Goal: Task Accomplishment & Management: Manage account settings

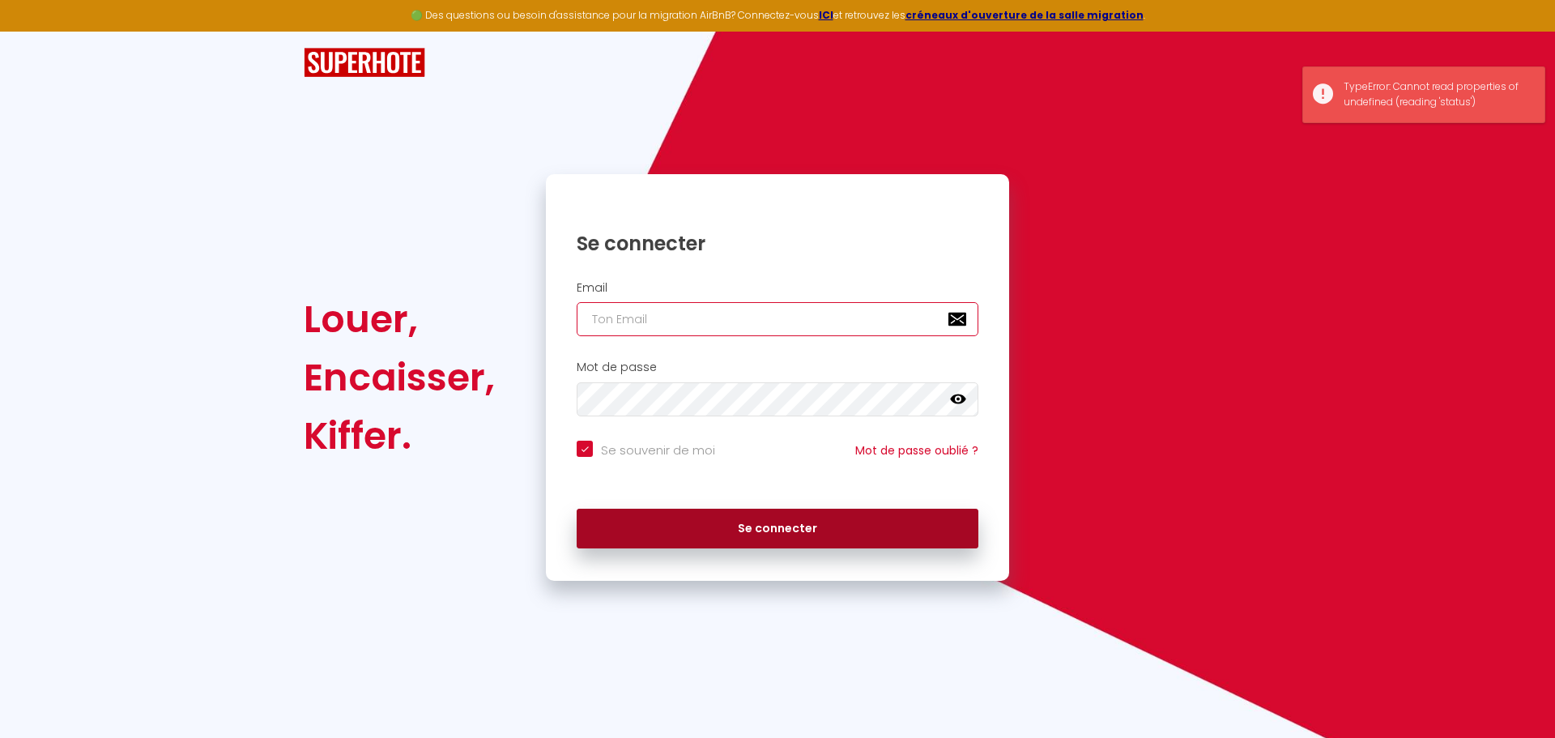
type input "[EMAIL_ADDRESS][DOMAIN_NAME]"
click at [784, 521] on button "Se connecter" at bounding box center [778, 529] width 402 height 40
checkbox input "true"
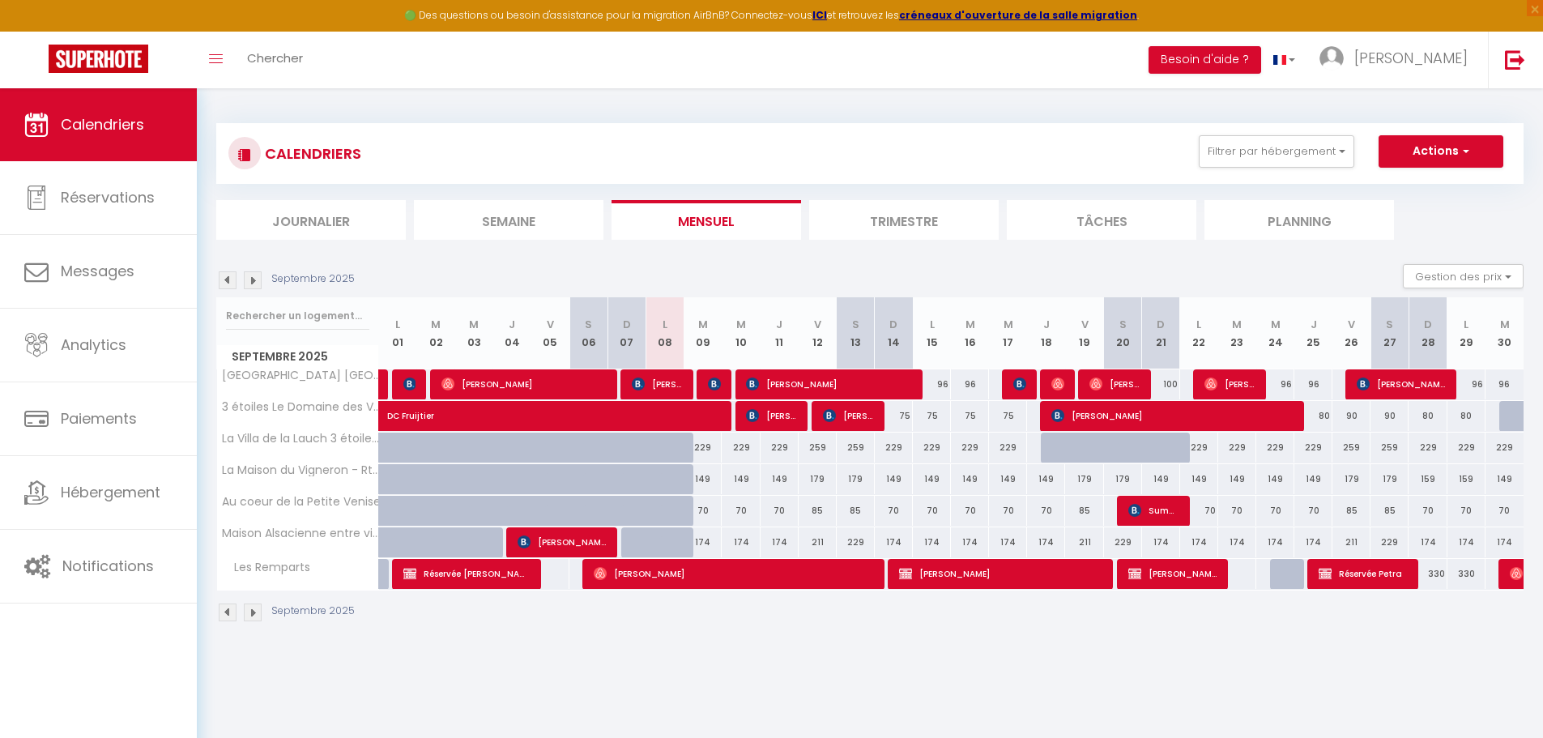
click at [905, 415] on div "75" at bounding box center [894, 416] width 38 height 30
type input "75"
type input "Dim 14 Septembre 2025"
type input "Lun 15 Septembre 2025"
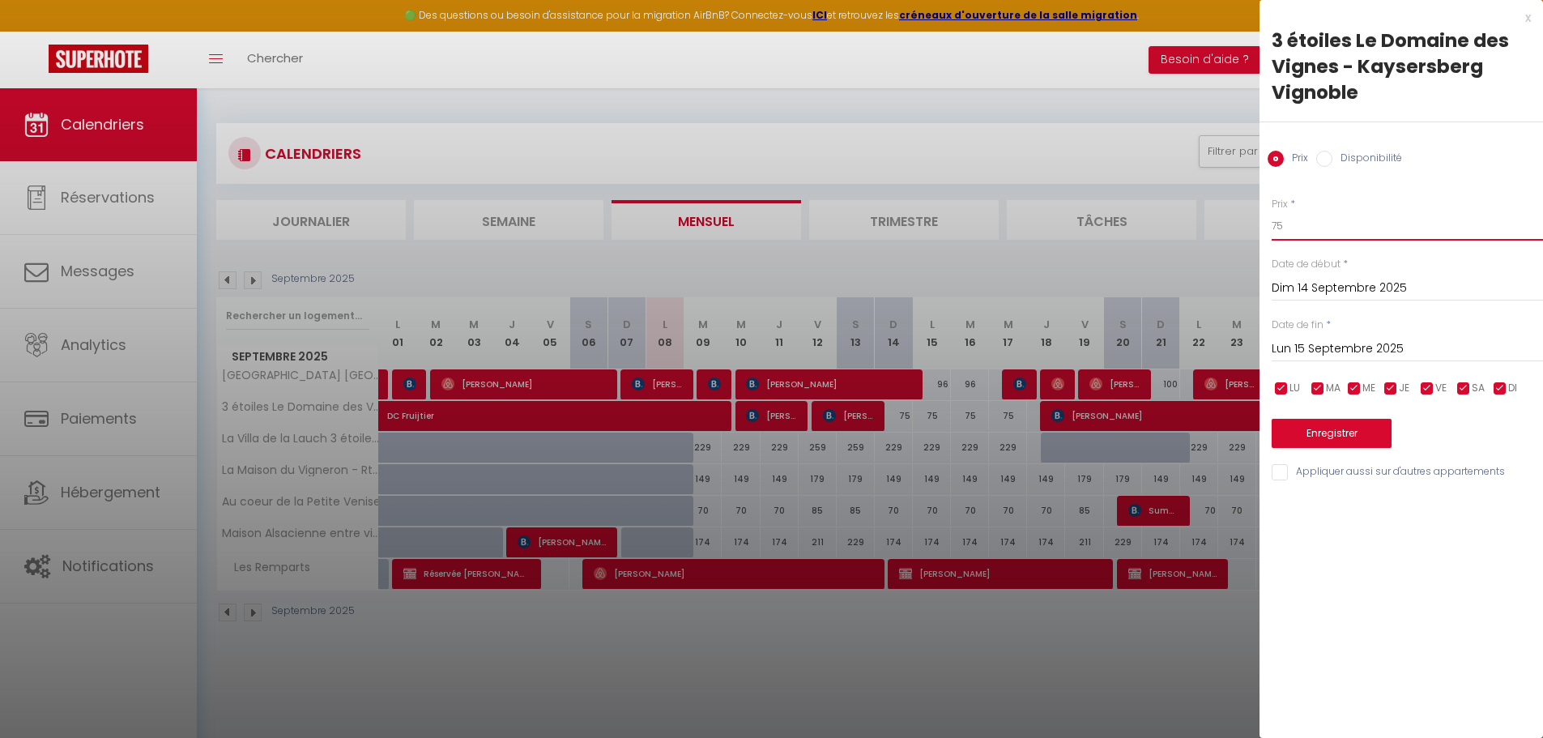
drag, startPoint x: 1292, startPoint y: 228, endPoint x: 1254, endPoint y: 232, distance: 37.5
click at [1254, 232] on body "🟢 Des questions ou besoin d'assistance pour la migration AirBnB? Connectez-vous…" at bounding box center [771, 457] width 1543 height 738
type input "72"
click at [1323, 337] on div "[DATE] < [DATE] > Dim Lun Mar Mer Jeu Ven Sam 1 2 3 4 5 6 7 8 9 10 11 12 13 14 …" at bounding box center [1406, 347] width 271 height 29
click at [1325, 344] on input "Lun 15 Septembre 2025" at bounding box center [1406, 348] width 271 height 21
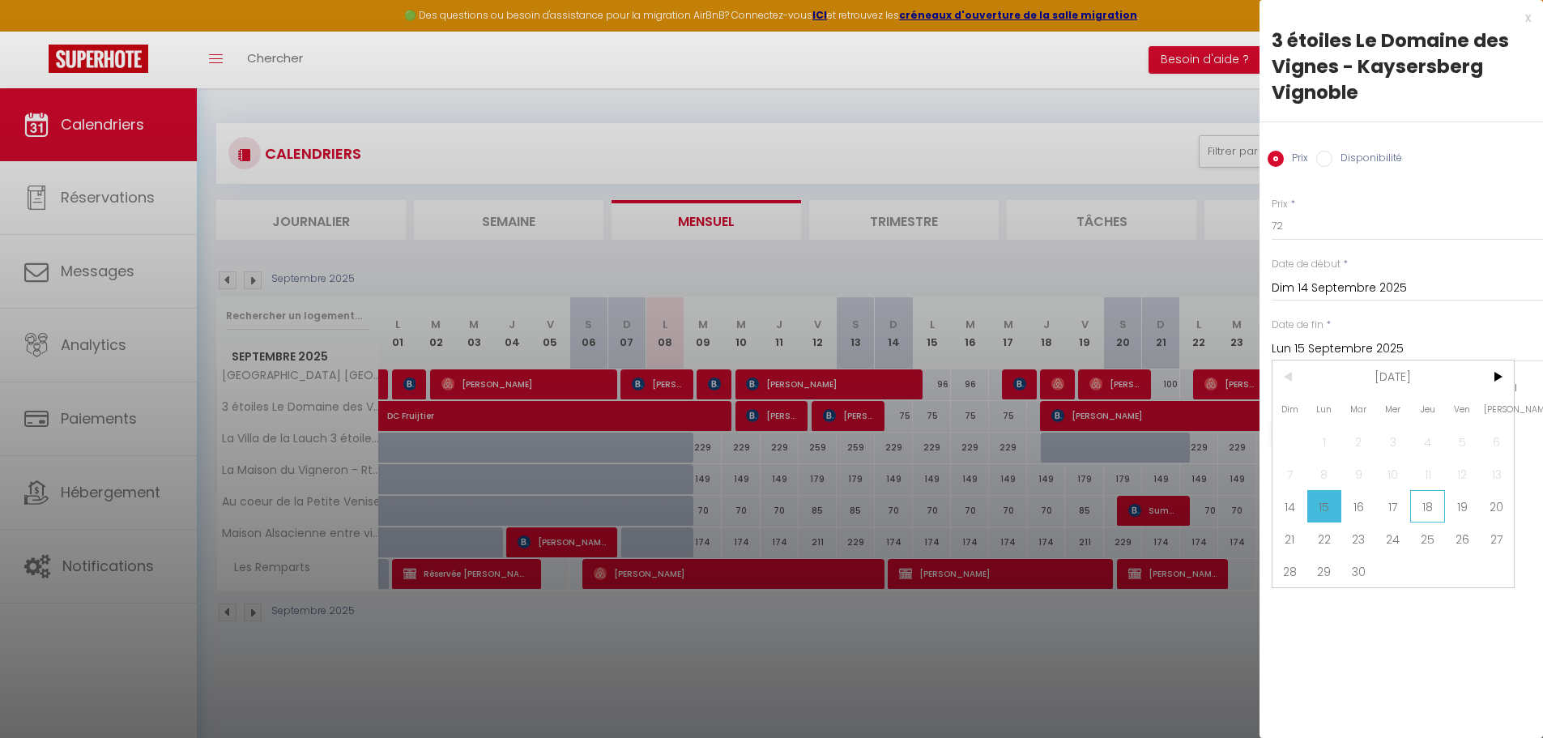
click at [1436, 510] on span "18" at bounding box center [1427, 506] width 35 height 32
type input "Jeu 18 Septembre 2025"
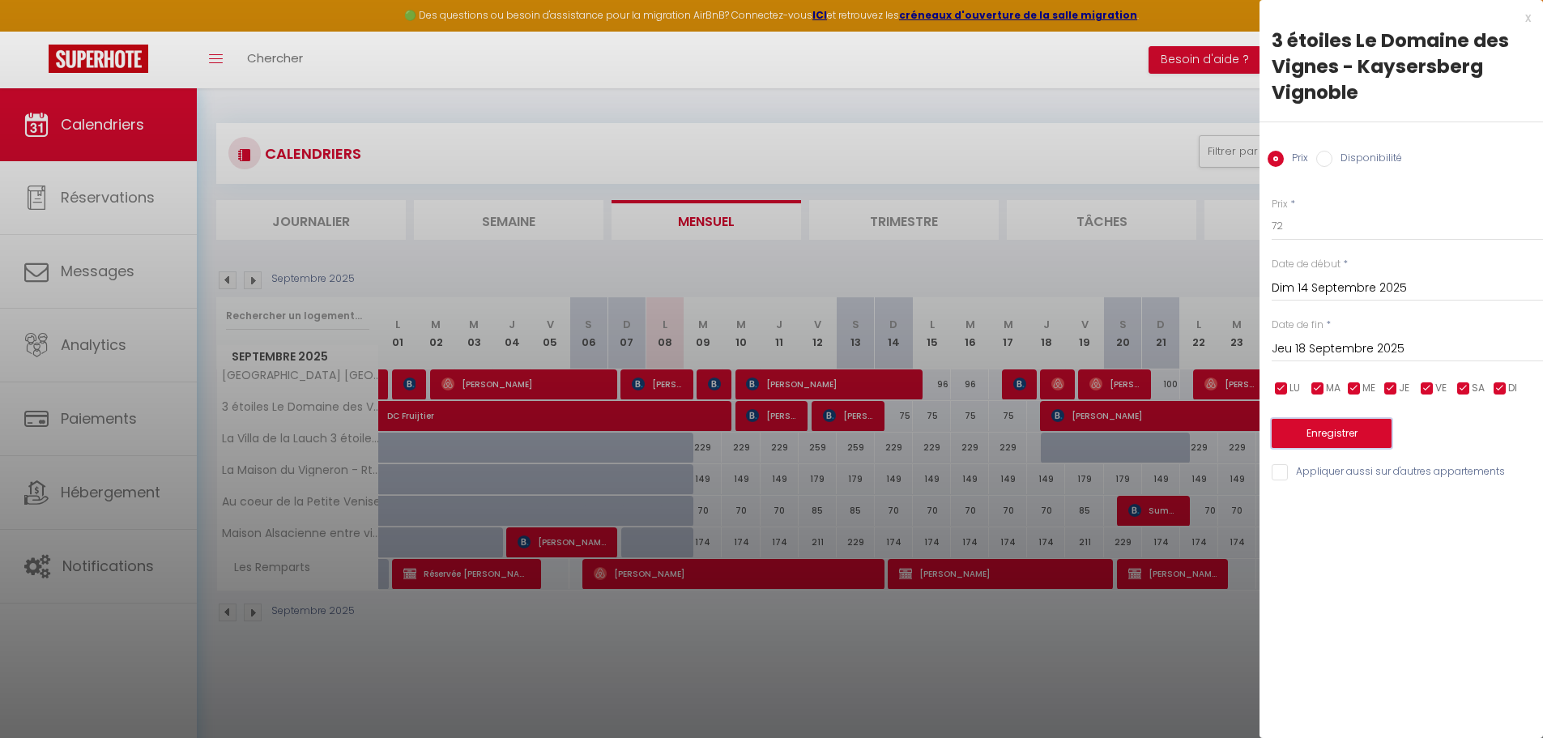
click at [1364, 427] on button "Enregistrer" at bounding box center [1331, 433] width 120 height 29
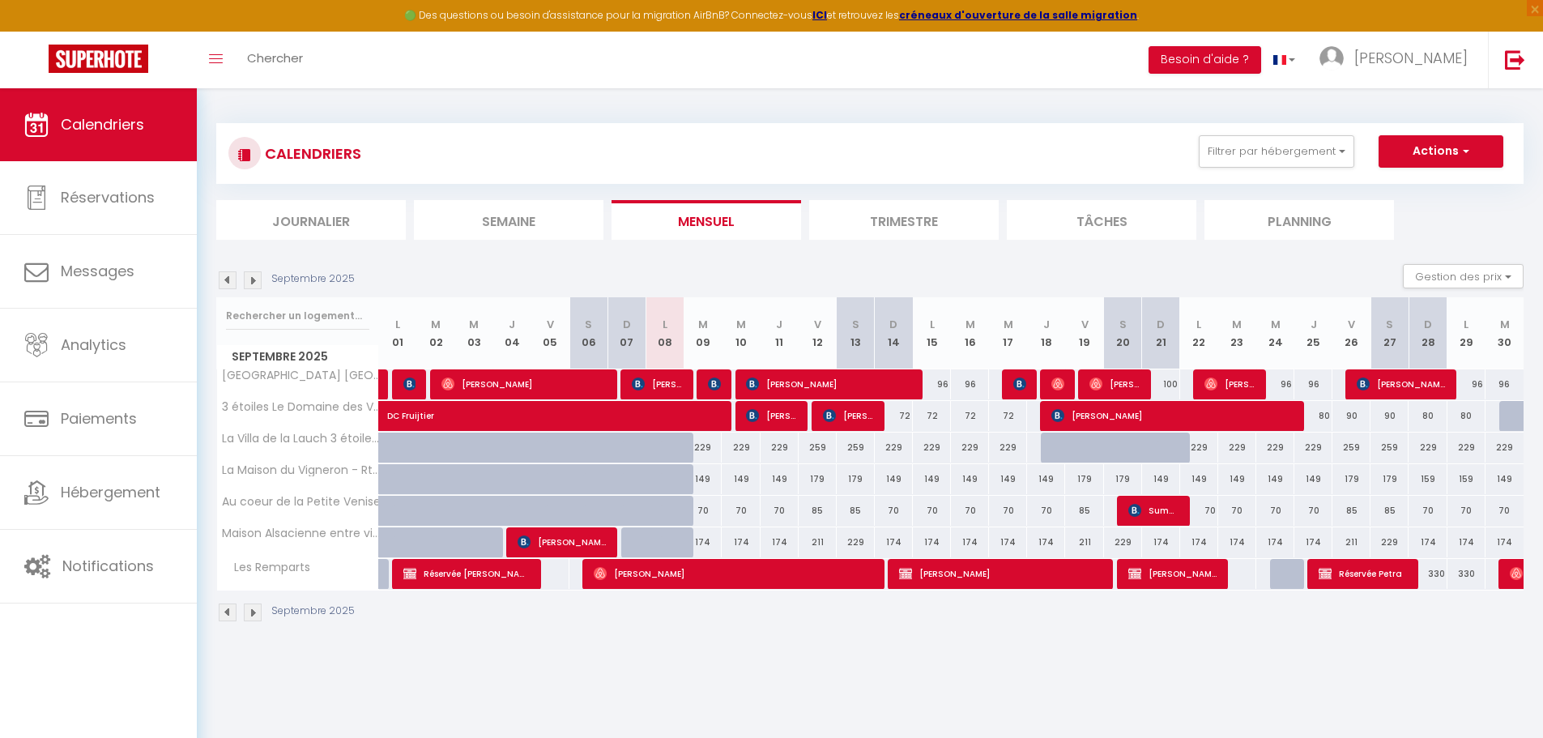
click at [1427, 418] on div "80" at bounding box center [1427, 416] width 38 height 30
type input "80"
type input "Dim 28 Septembre 2025"
type input "Lun 29 Septembre 2025"
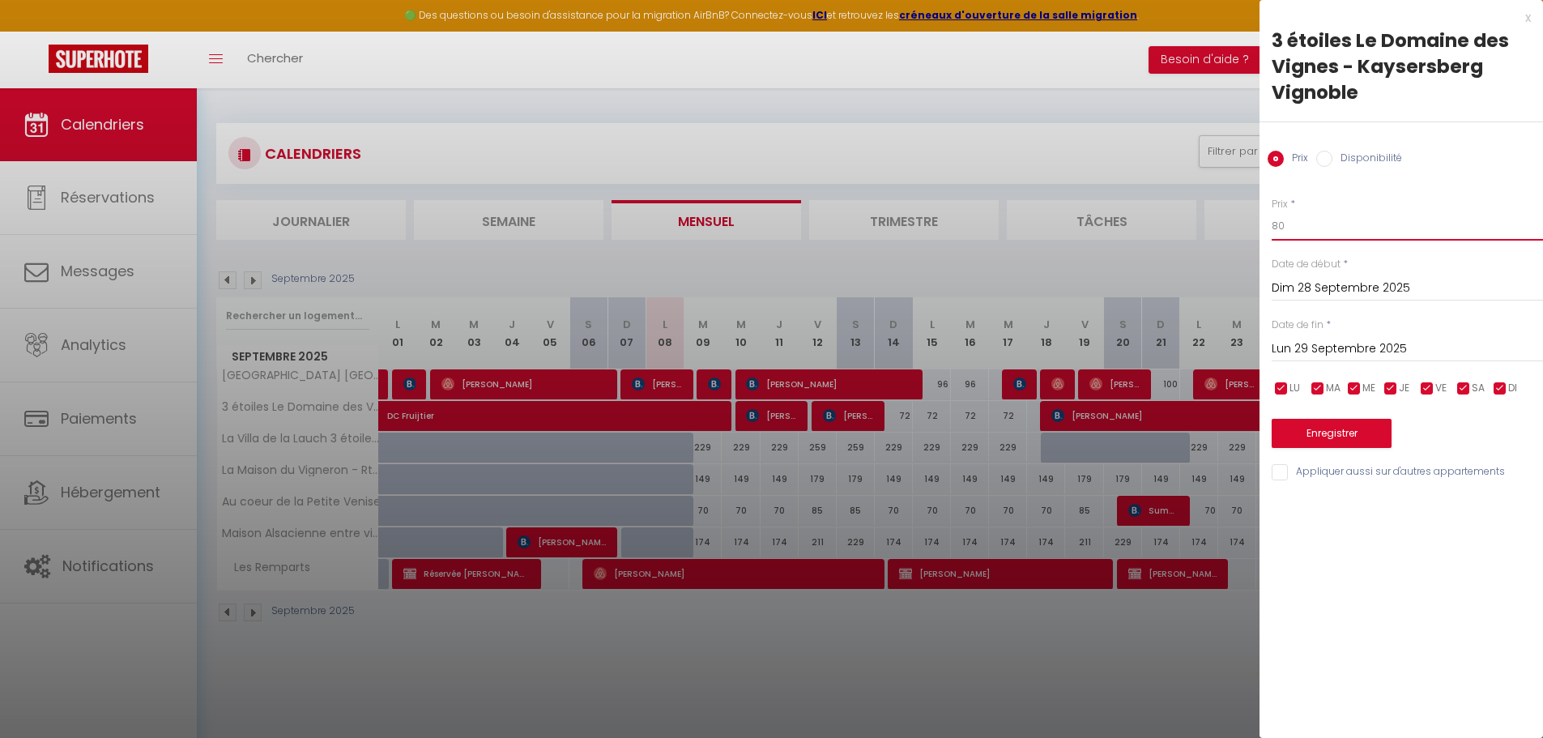
drag, startPoint x: 1318, startPoint y: 230, endPoint x: 1260, endPoint y: 230, distance: 58.3
click at [1260, 230] on div "Prix * 80 Statut * Disponible Indisponible Date de début * [DATE] < [DATE] > Di…" at bounding box center [1400, 330] width 283 height 306
type input "75"
click at [1325, 347] on input "Lun 29 Septembre 2025" at bounding box center [1406, 348] width 271 height 21
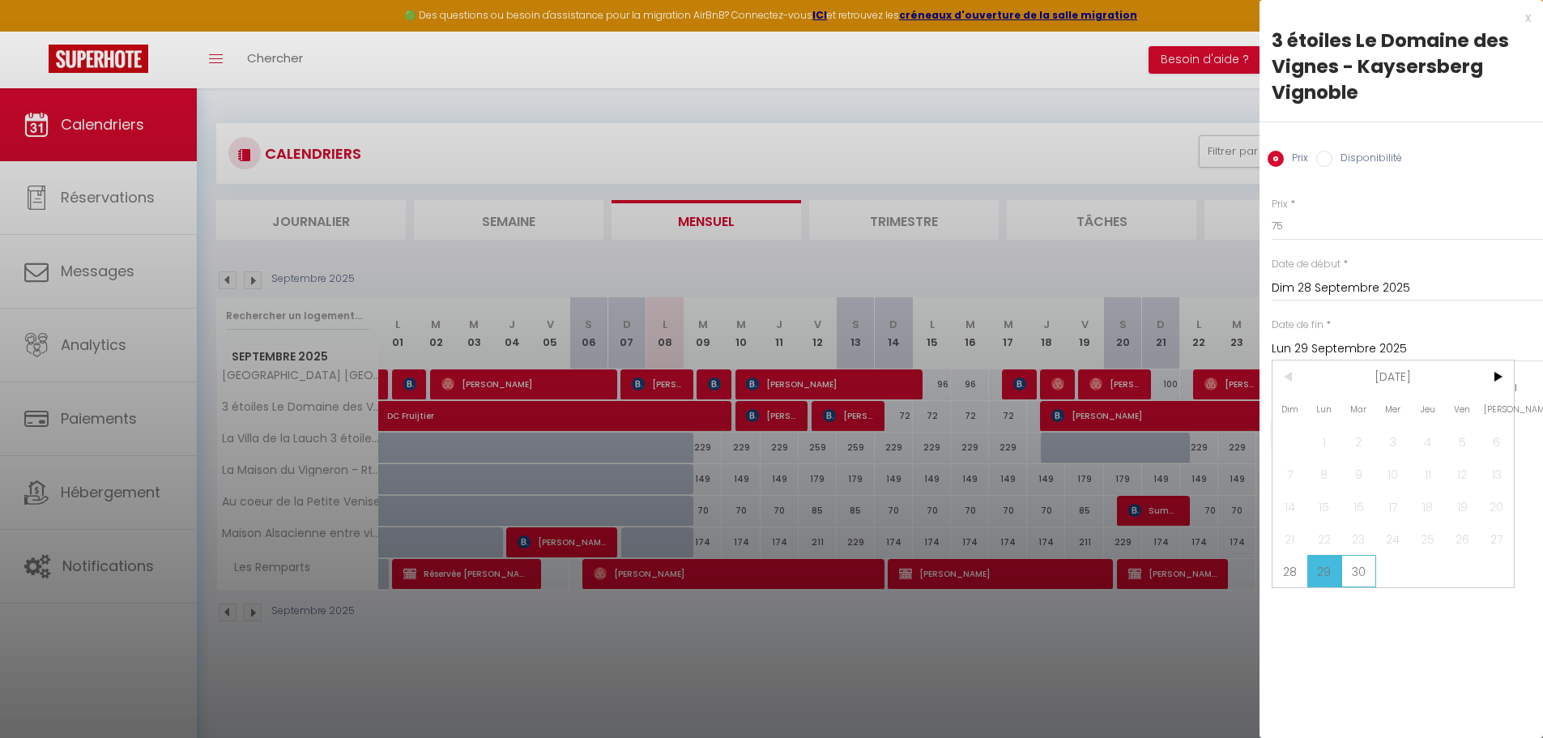
click at [1367, 568] on span "30" at bounding box center [1358, 571] width 35 height 32
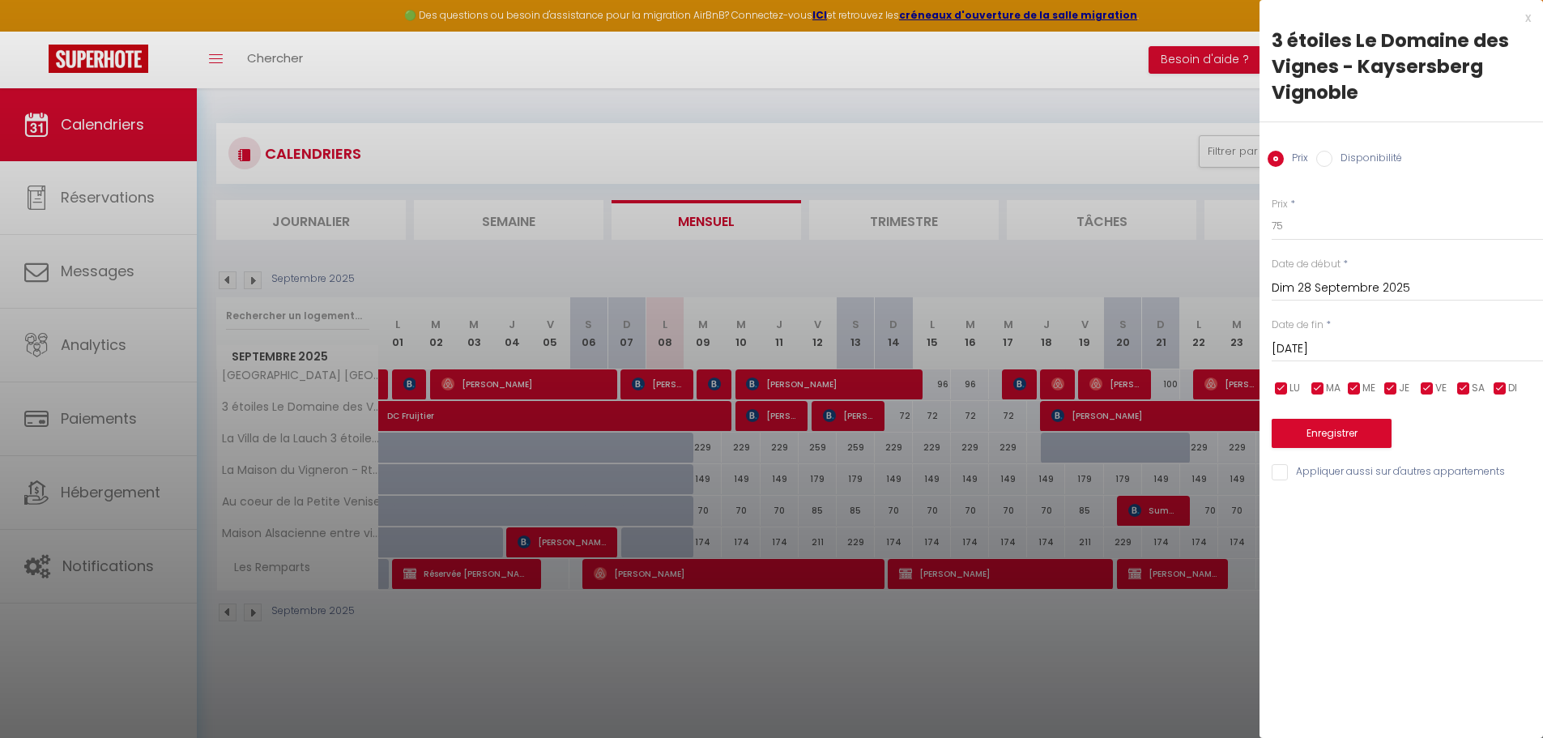
click at [1428, 343] on input "[DATE]" at bounding box center [1406, 348] width 271 height 21
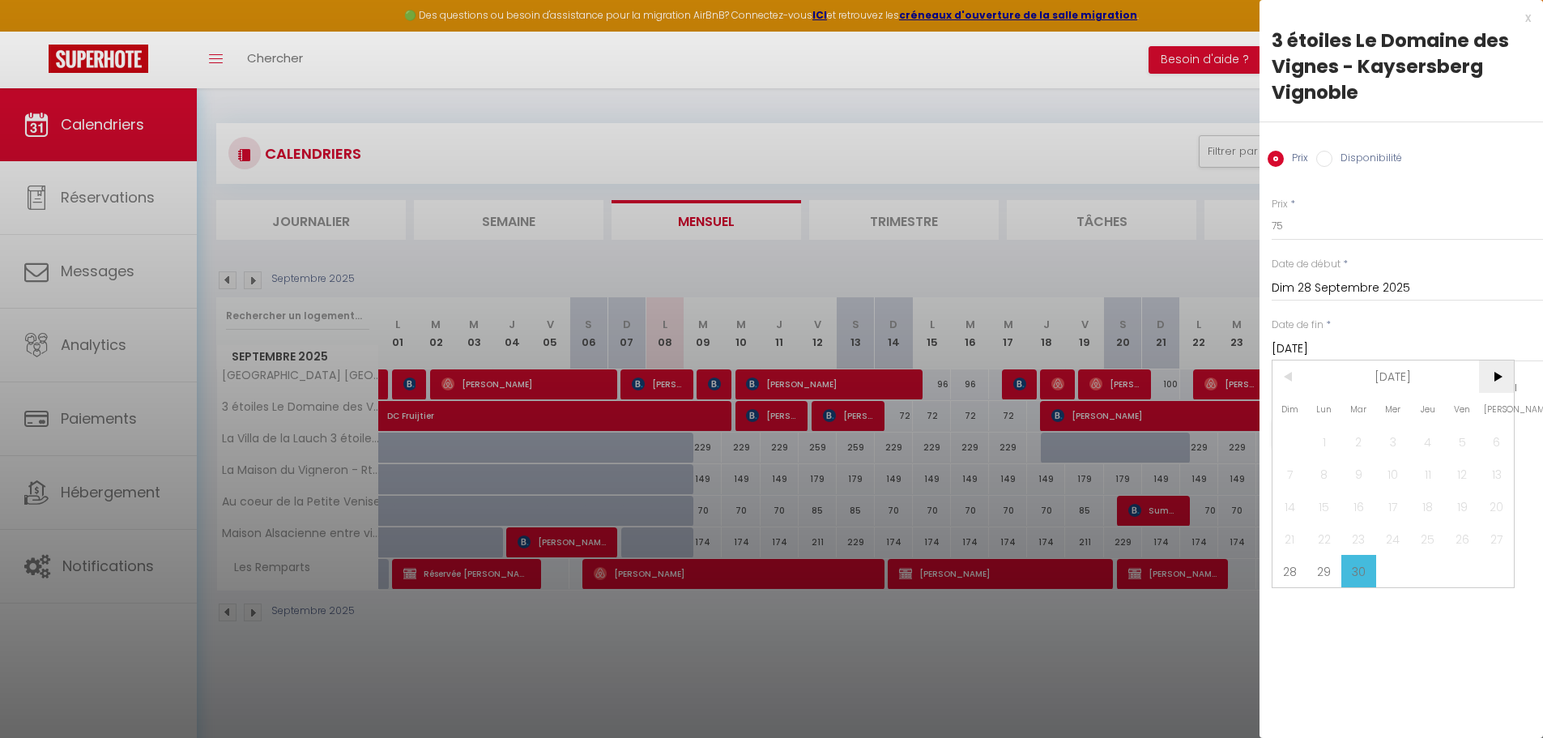
click at [1491, 372] on span ">" at bounding box center [1496, 376] width 35 height 32
click at [1384, 436] on span "1" at bounding box center [1393, 441] width 35 height 32
type input "Mer 01 Octobre 2025"
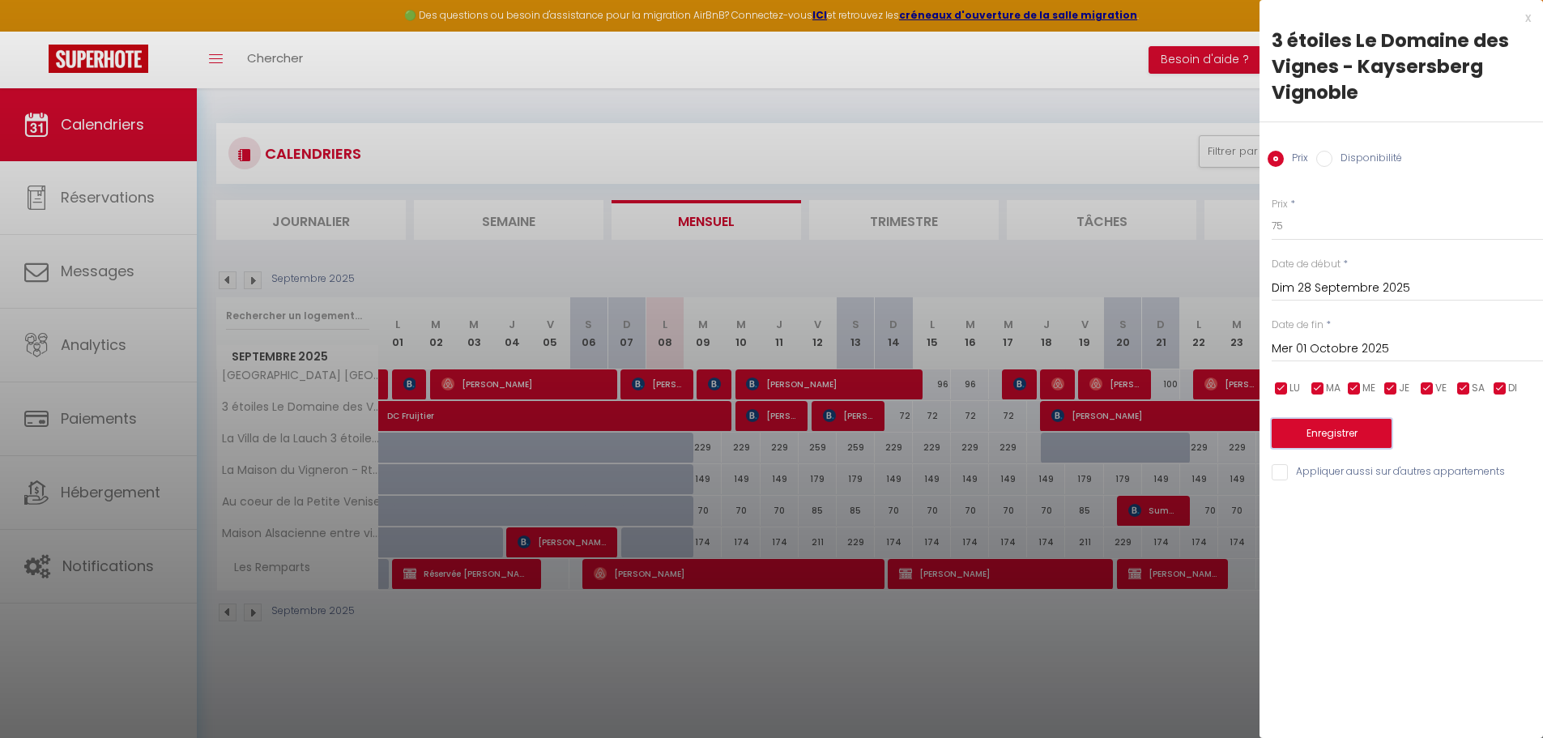
click at [1360, 438] on button "Enregistrer" at bounding box center [1331, 433] width 120 height 29
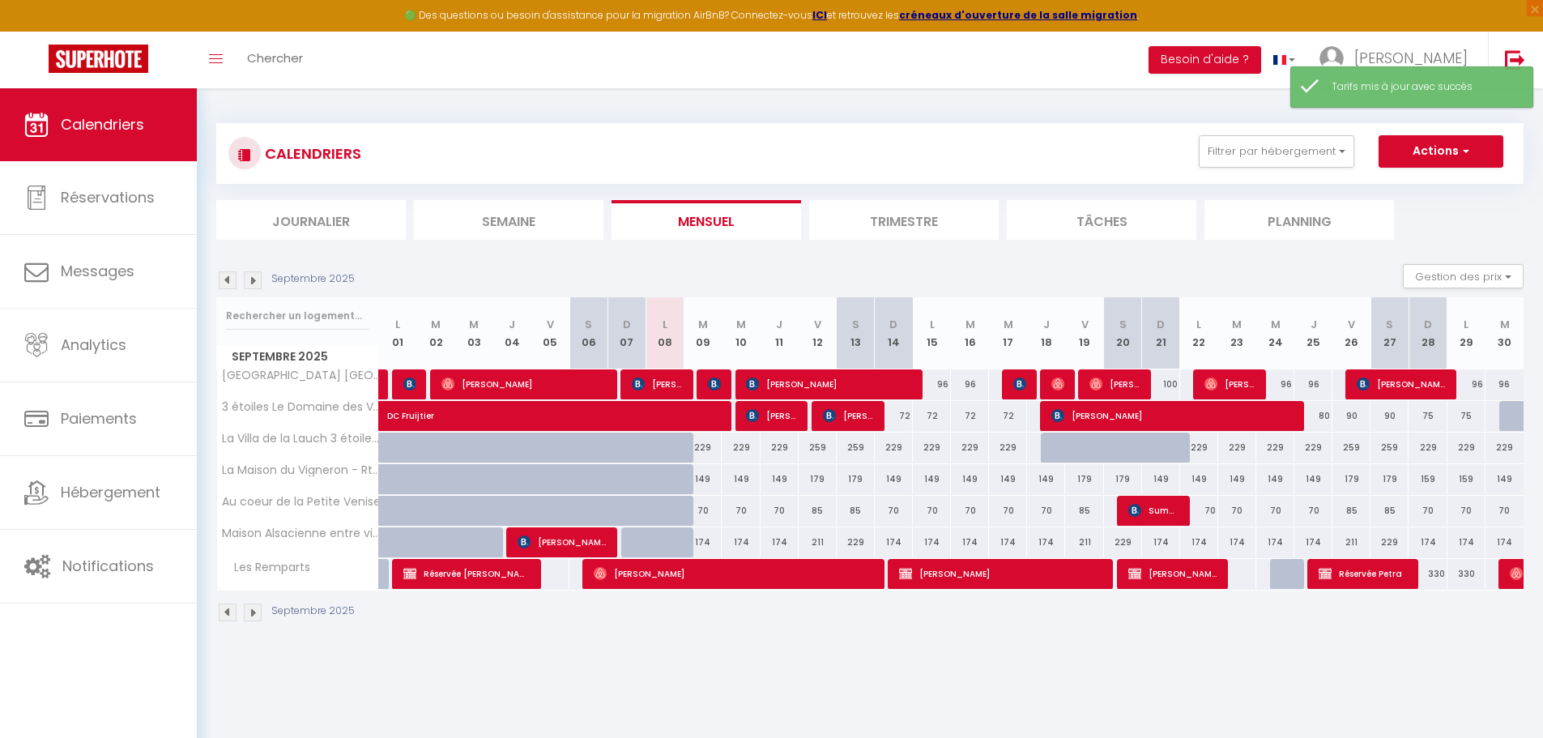
click at [257, 278] on img at bounding box center [253, 280] width 18 height 18
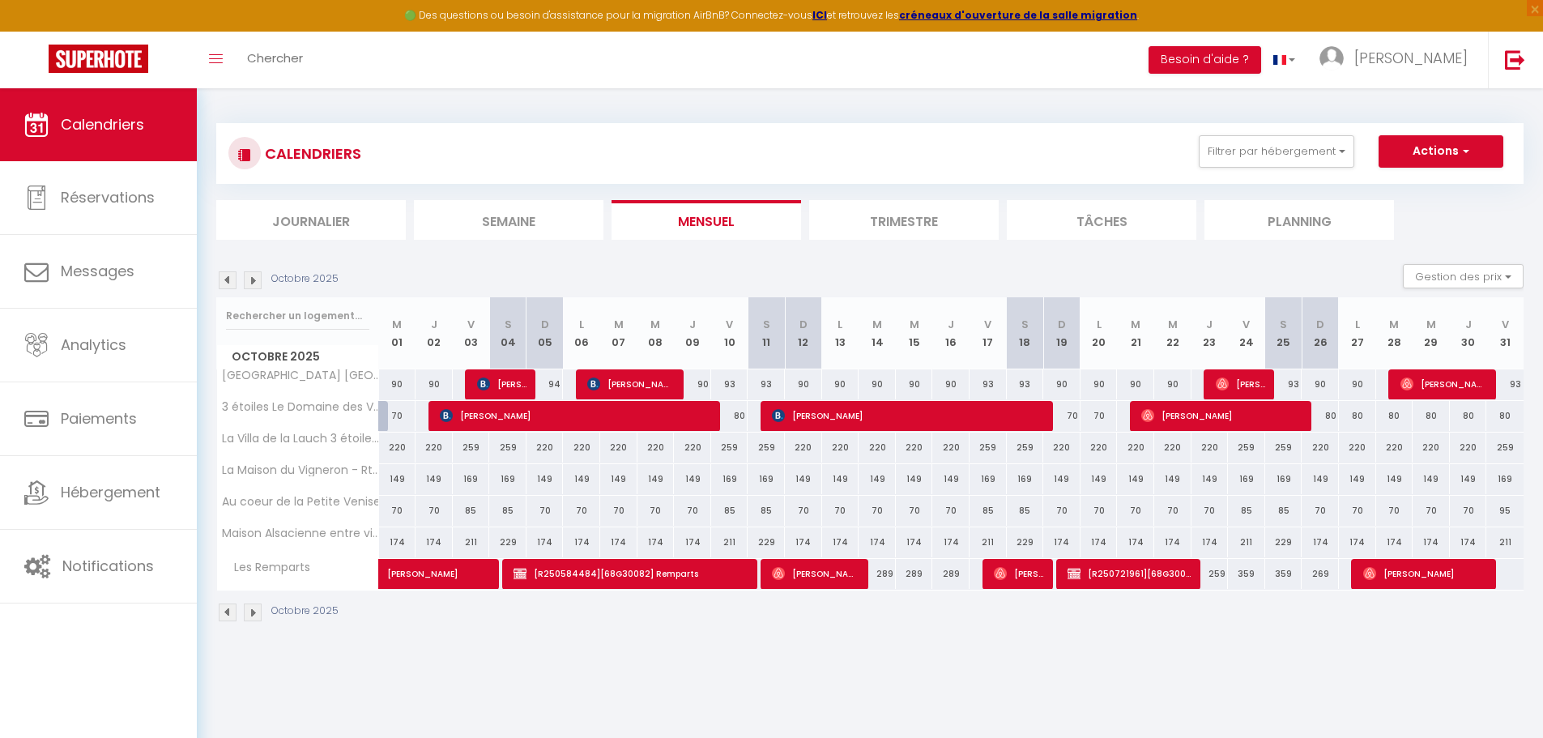
click at [242, 280] on div "Octobre 2025" at bounding box center [279, 280] width 127 height 18
click at [253, 280] on img at bounding box center [253, 280] width 18 height 18
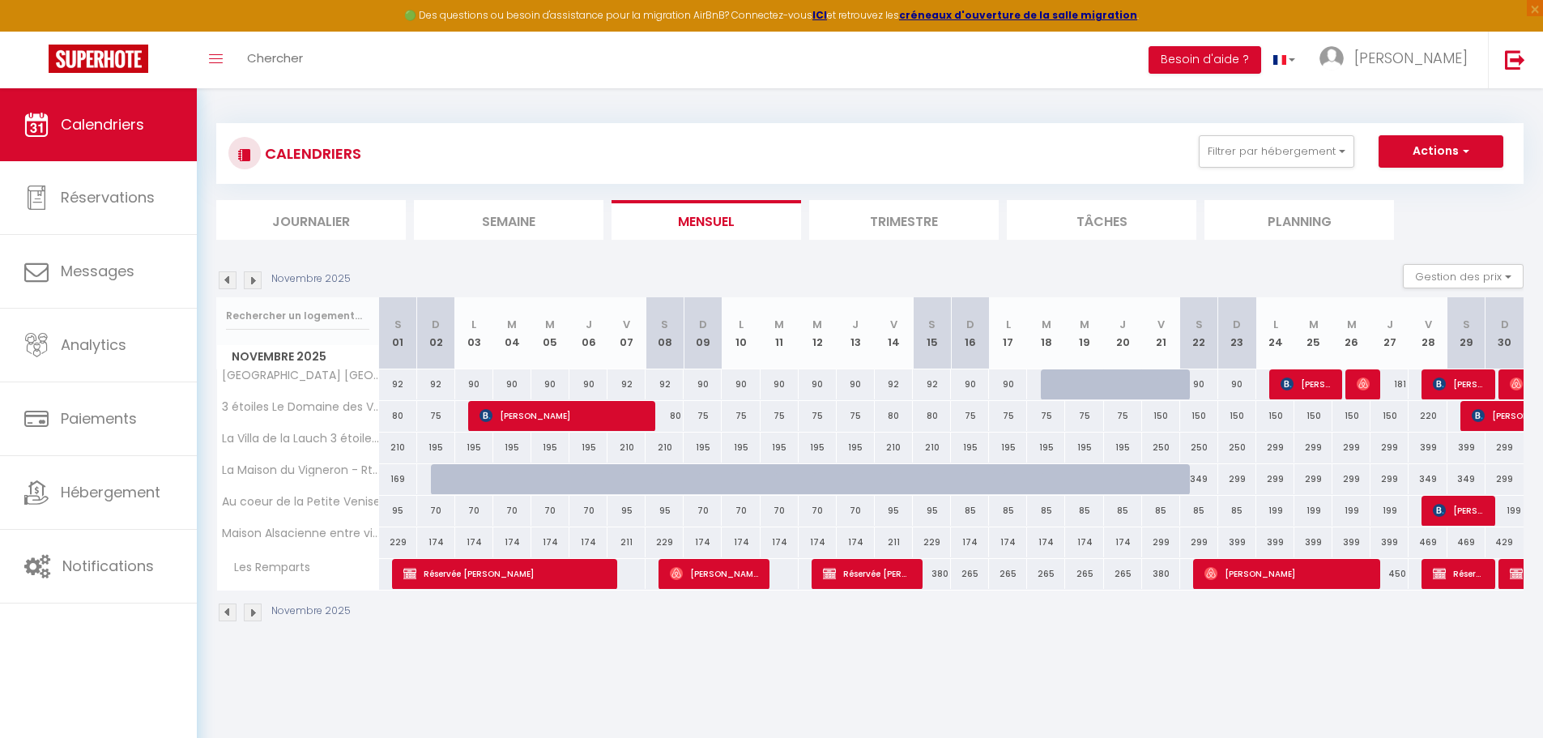
click at [228, 280] on img at bounding box center [228, 280] width 18 height 18
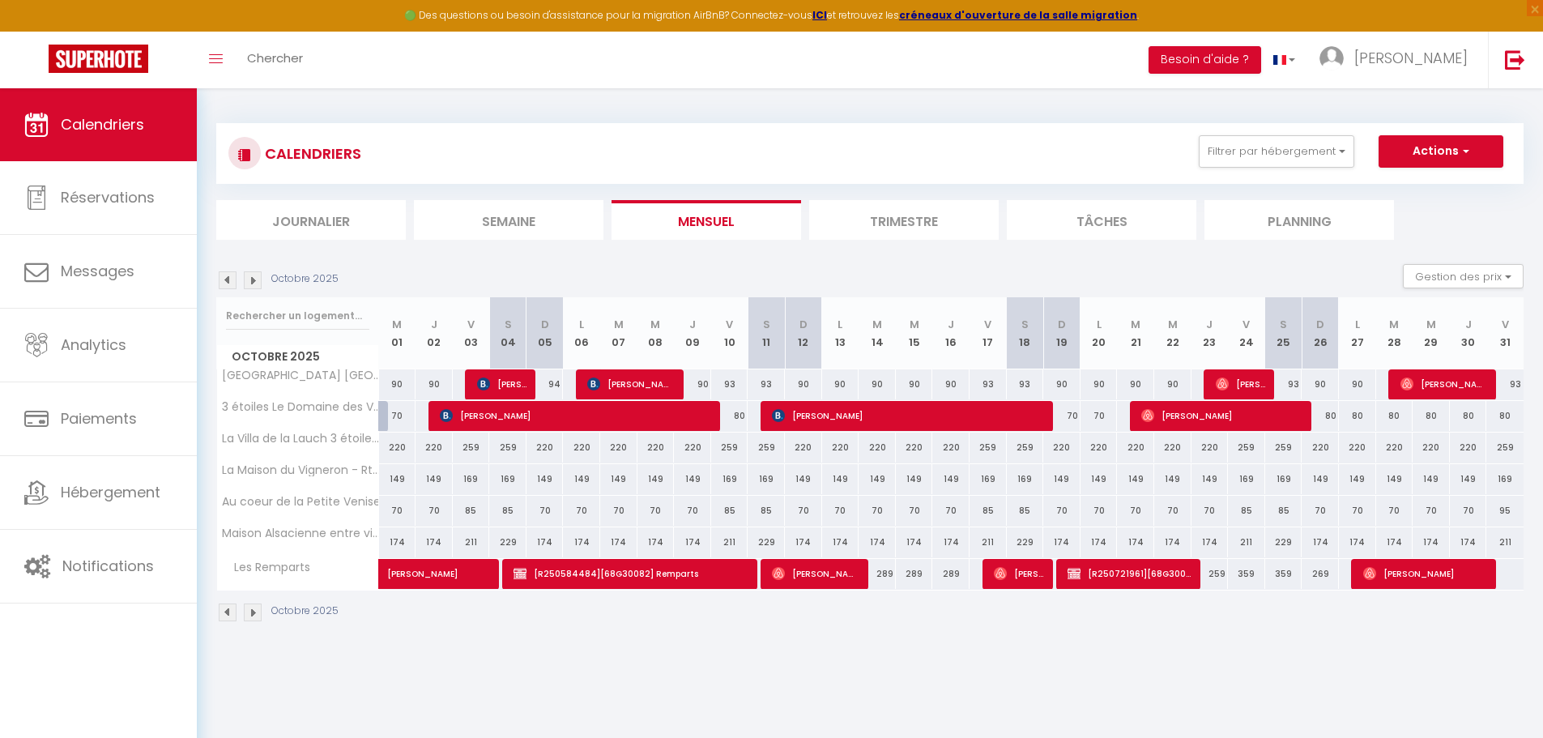
click at [228, 280] on img at bounding box center [228, 280] width 18 height 18
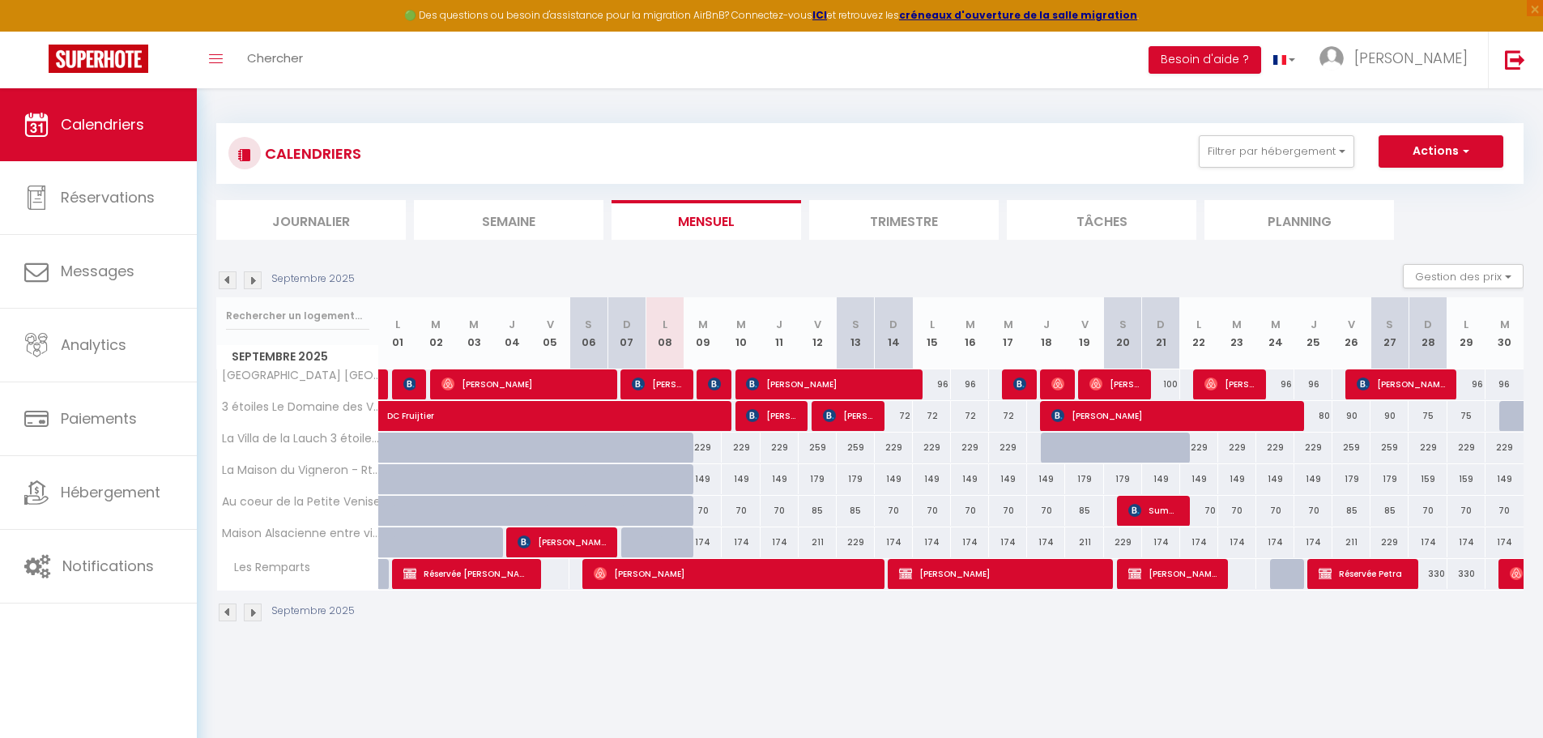
click at [730, 701] on body "🟢 Des questions ou besoin d'assistance pour la migration AirBnB? Connectez-vous…" at bounding box center [771, 457] width 1543 height 738
click at [1001, 697] on body "🟢 Des questions ou besoin d'assistance pour la migration AirBnB? Connectez-vous…" at bounding box center [771, 457] width 1543 height 738
